Goal: Information Seeking & Learning: Learn about a topic

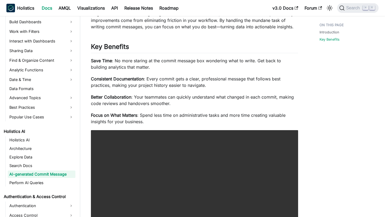
scroll to position [165, 0]
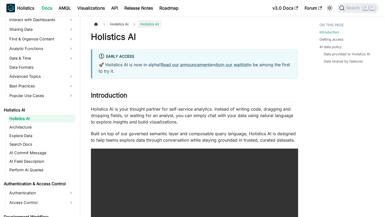
scroll to position [204, 0]
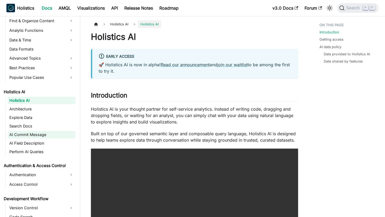
click at [39, 134] on link "AI Commit Message" at bounding box center [42, 134] width 68 height 7
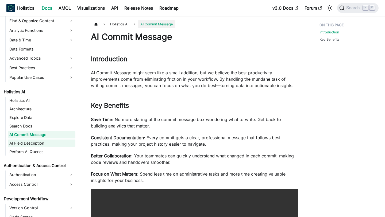
click at [41, 144] on link "AI Field Description" at bounding box center [42, 143] width 68 height 7
